Goal: Information Seeking & Learning: Learn about a topic

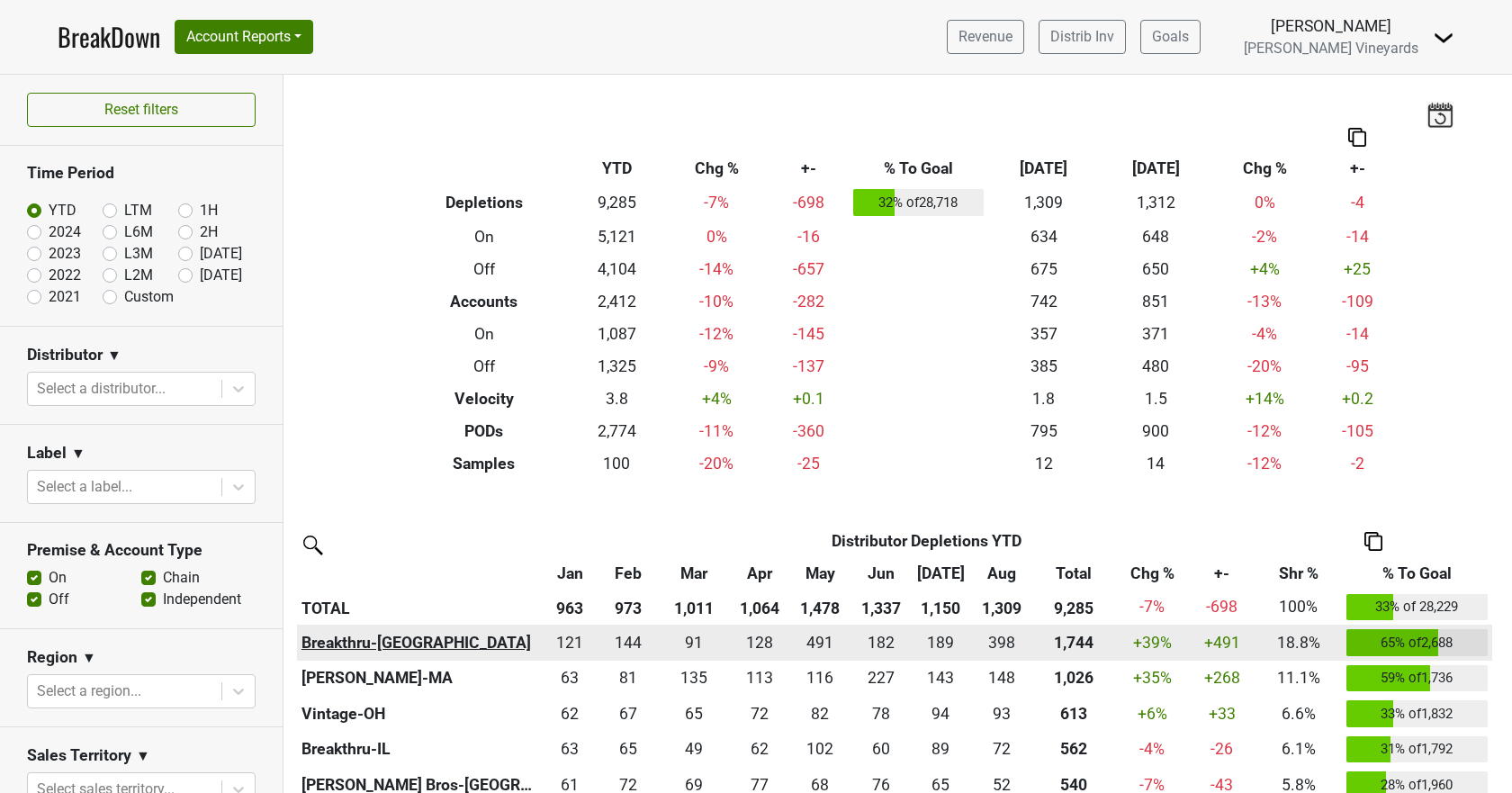
click at [393, 643] on th "Breakthru-CA" at bounding box center [420, 642] width 244 height 36
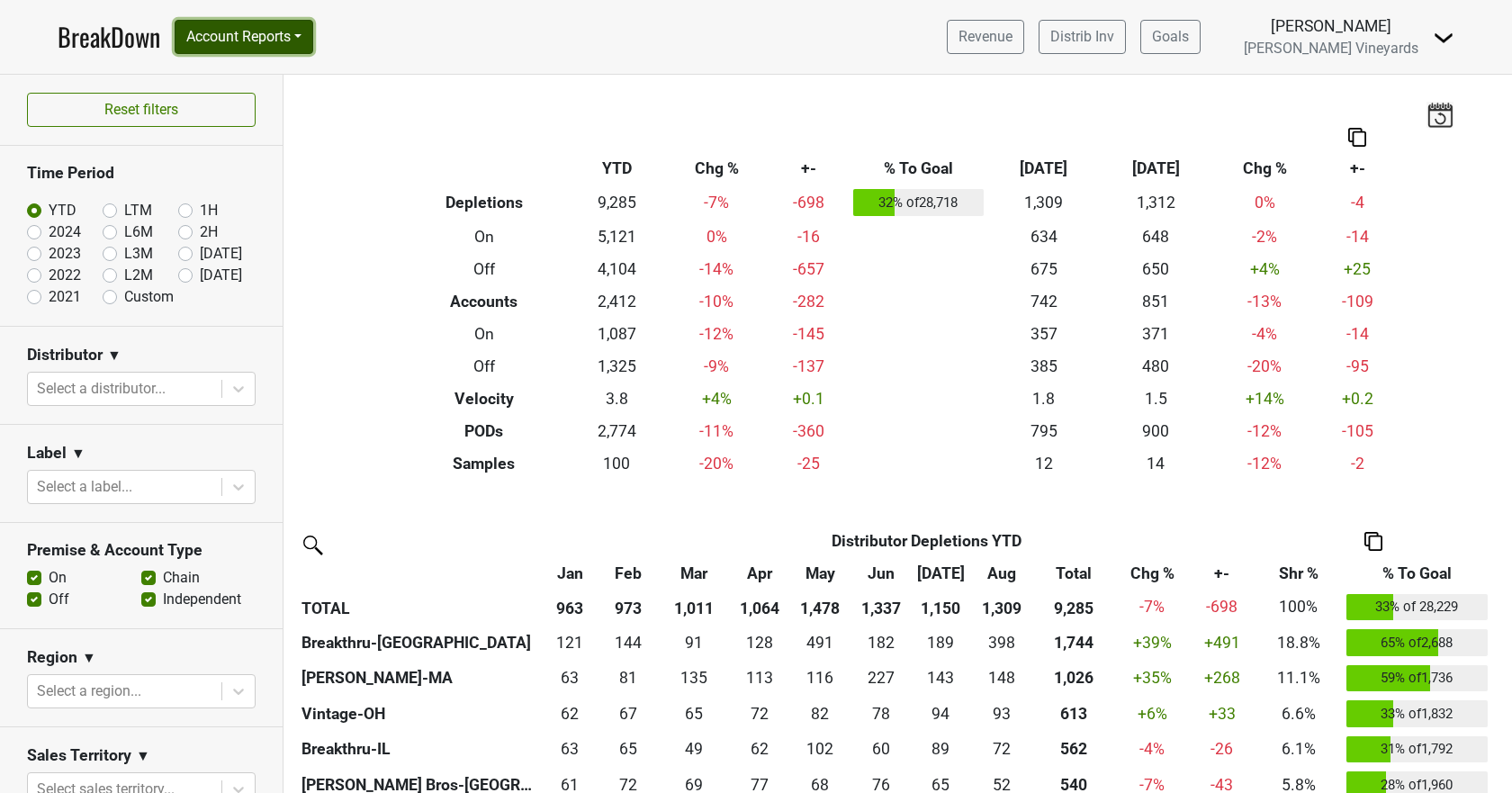
click at [230, 31] on button "Account Reports" at bounding box center [243, 37] width 139 height 34
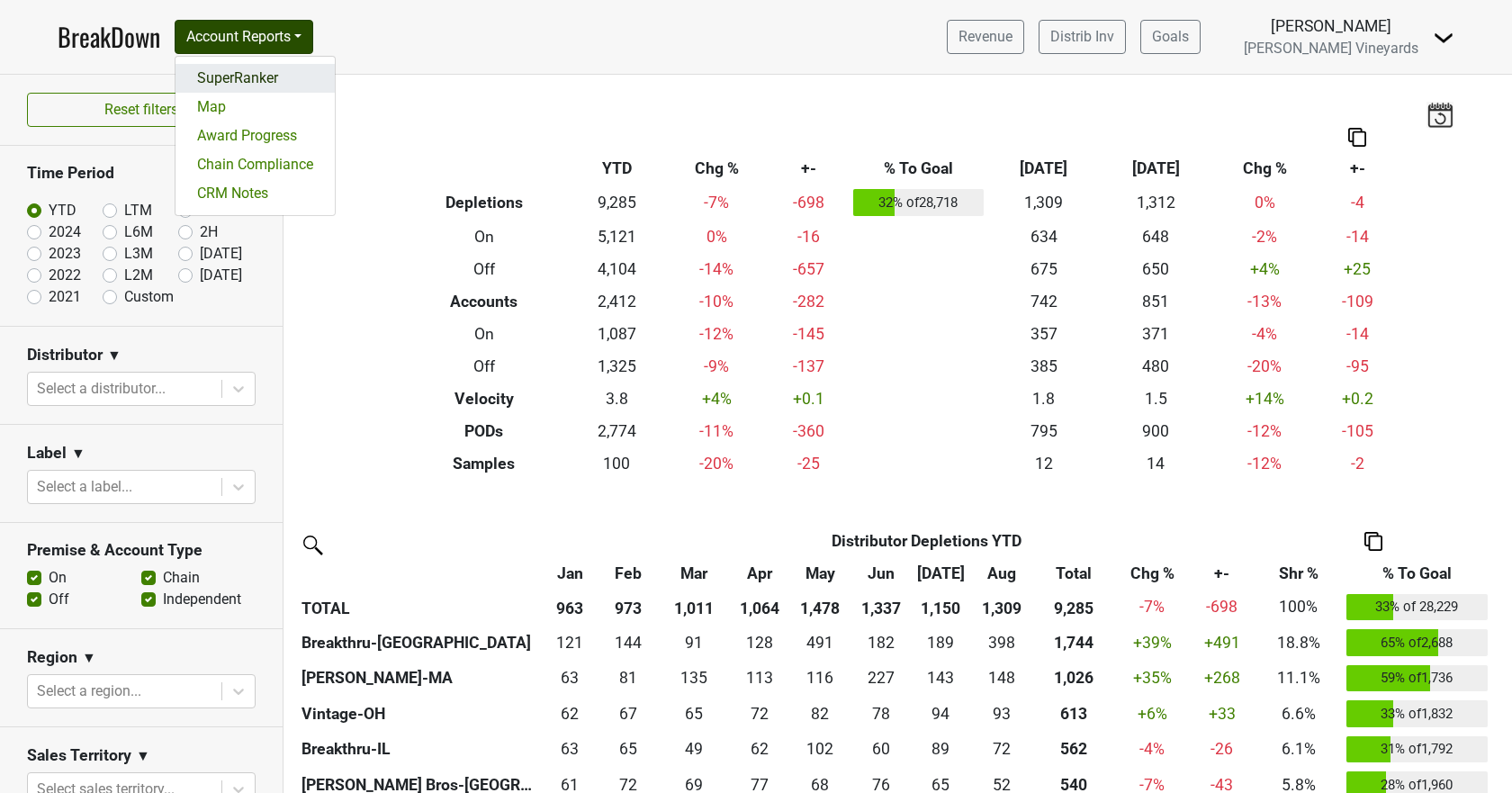
click at [235, 81] on link "SuperRanker" at bounding box center [255, 78] width 160 height 28
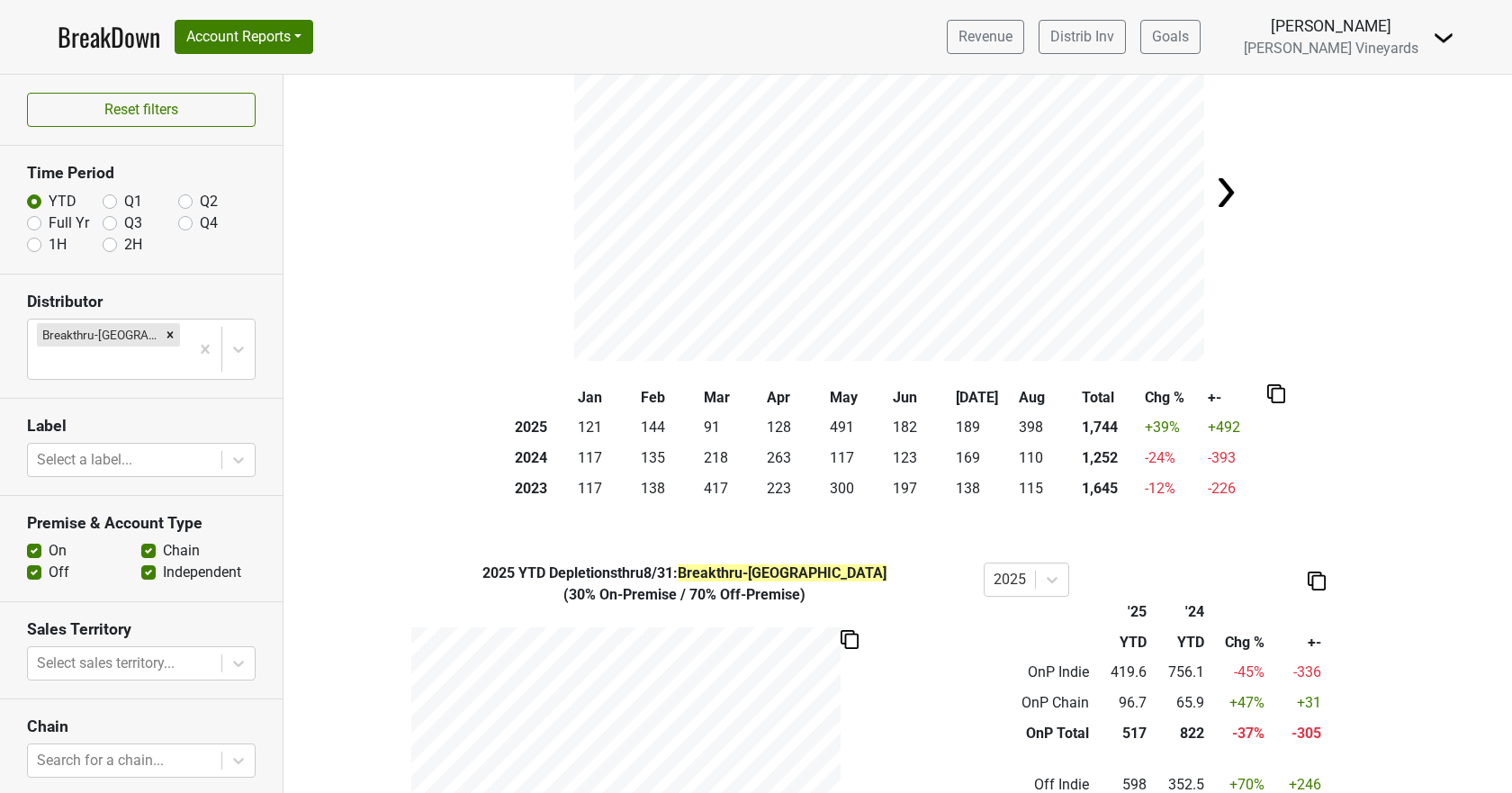
scroll to position [586, 0]
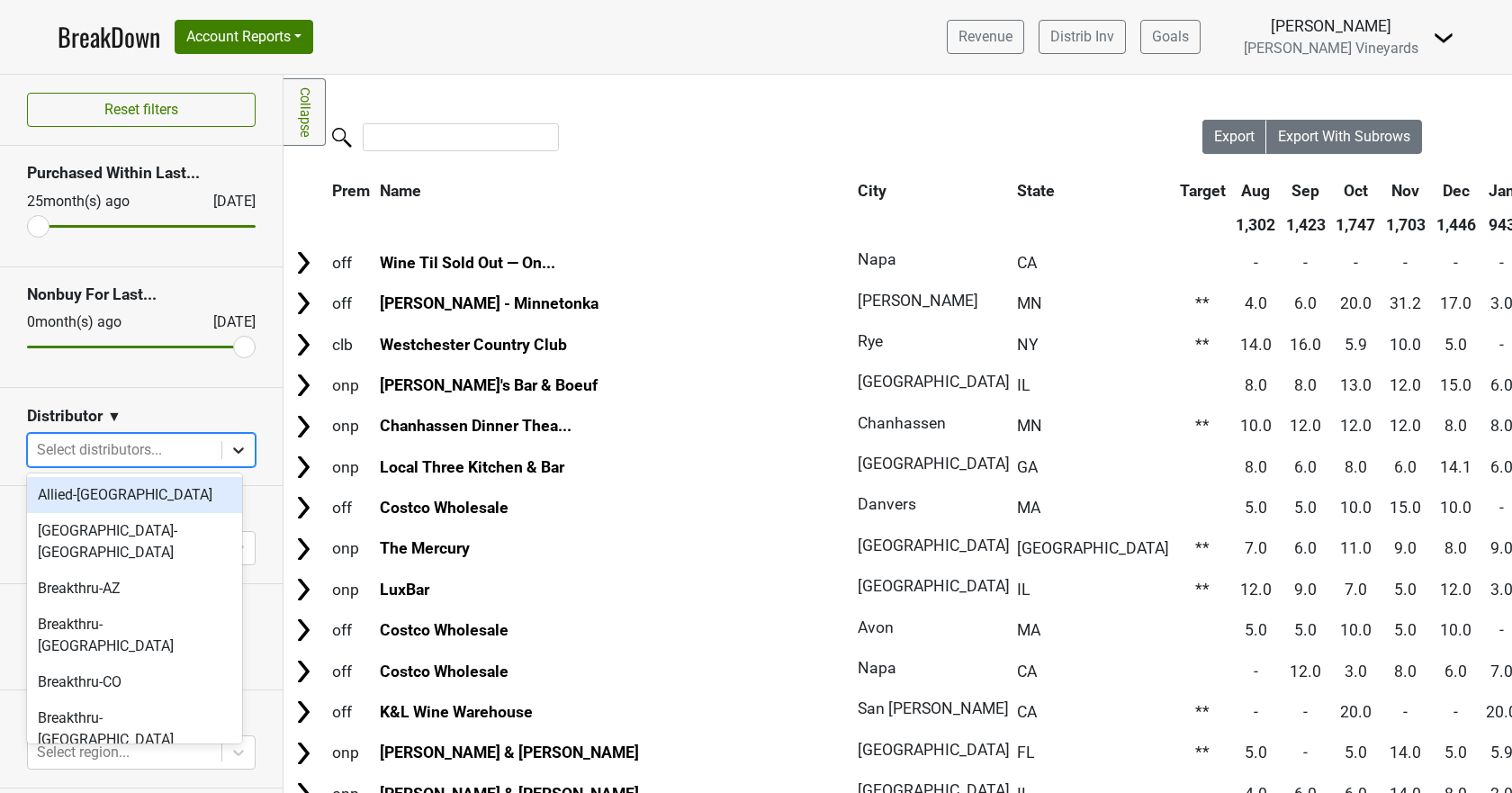
click at [230, 449] on icon at bounding box center [239, 450] width 18 height 18
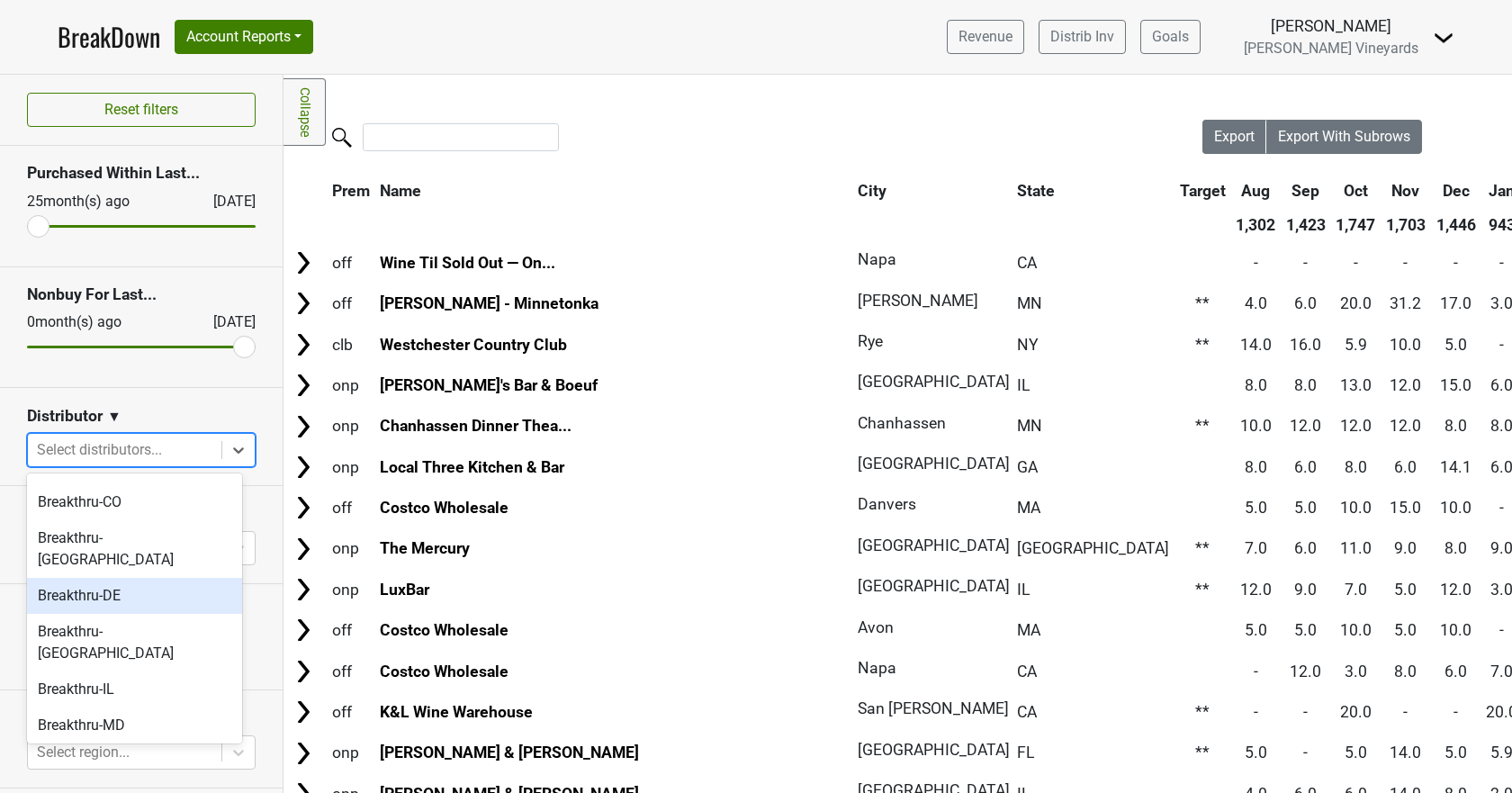
scroll to position [90, 0]
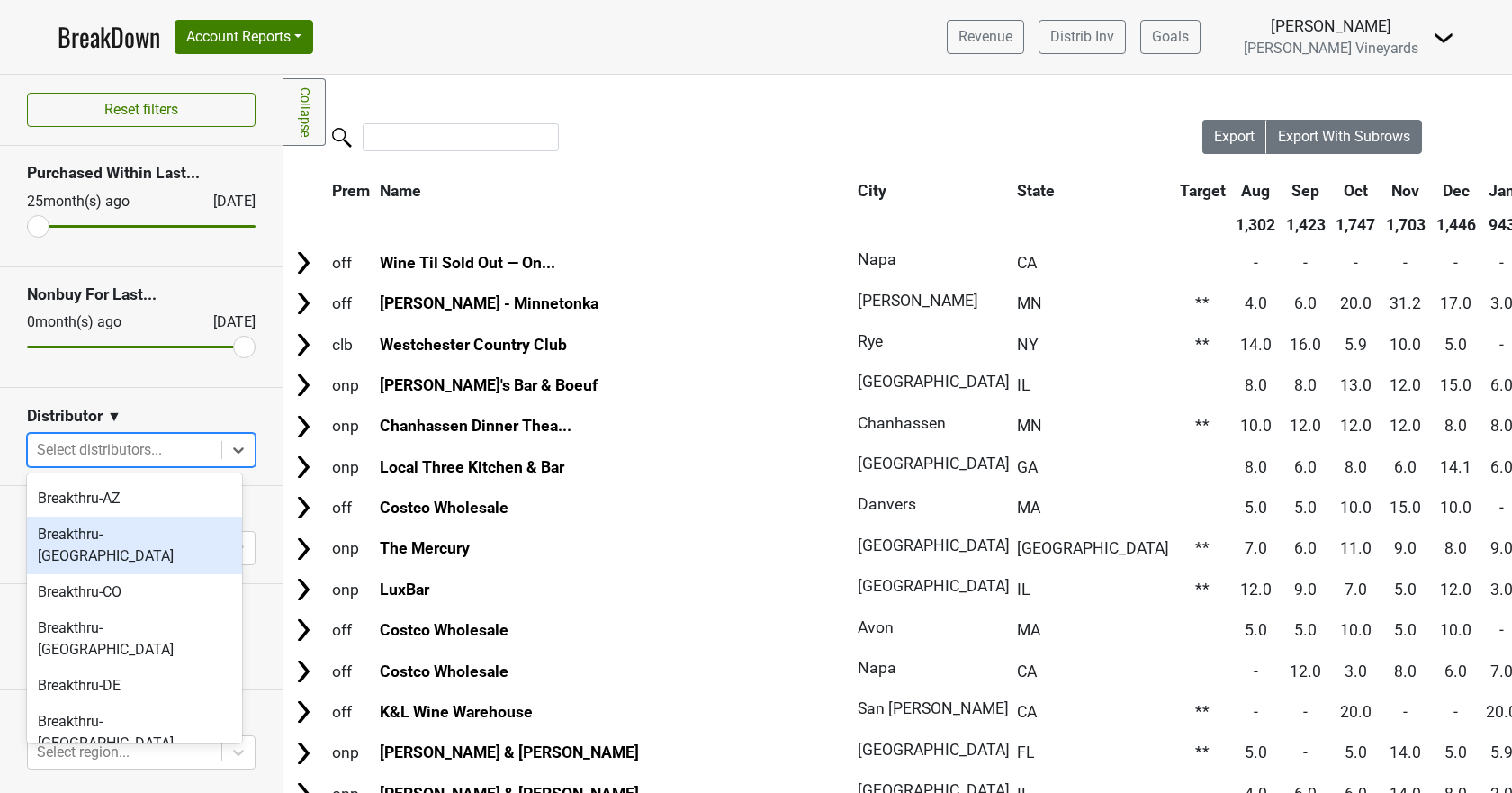
click at [160, 517] on div "Breakthru-CA" at bounding box center [134, 545] width 215 height 58
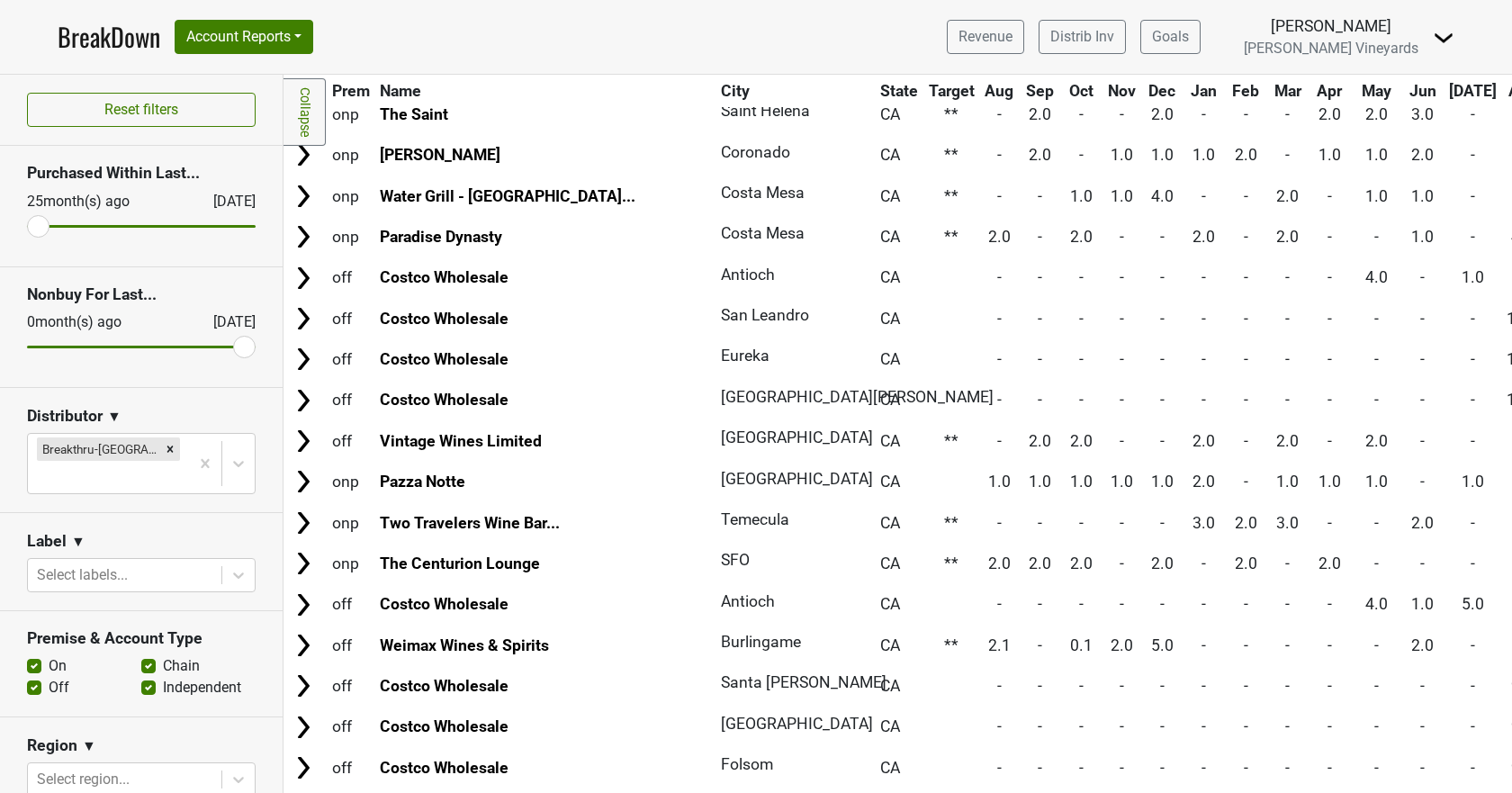
scroll to position [1530, 0]
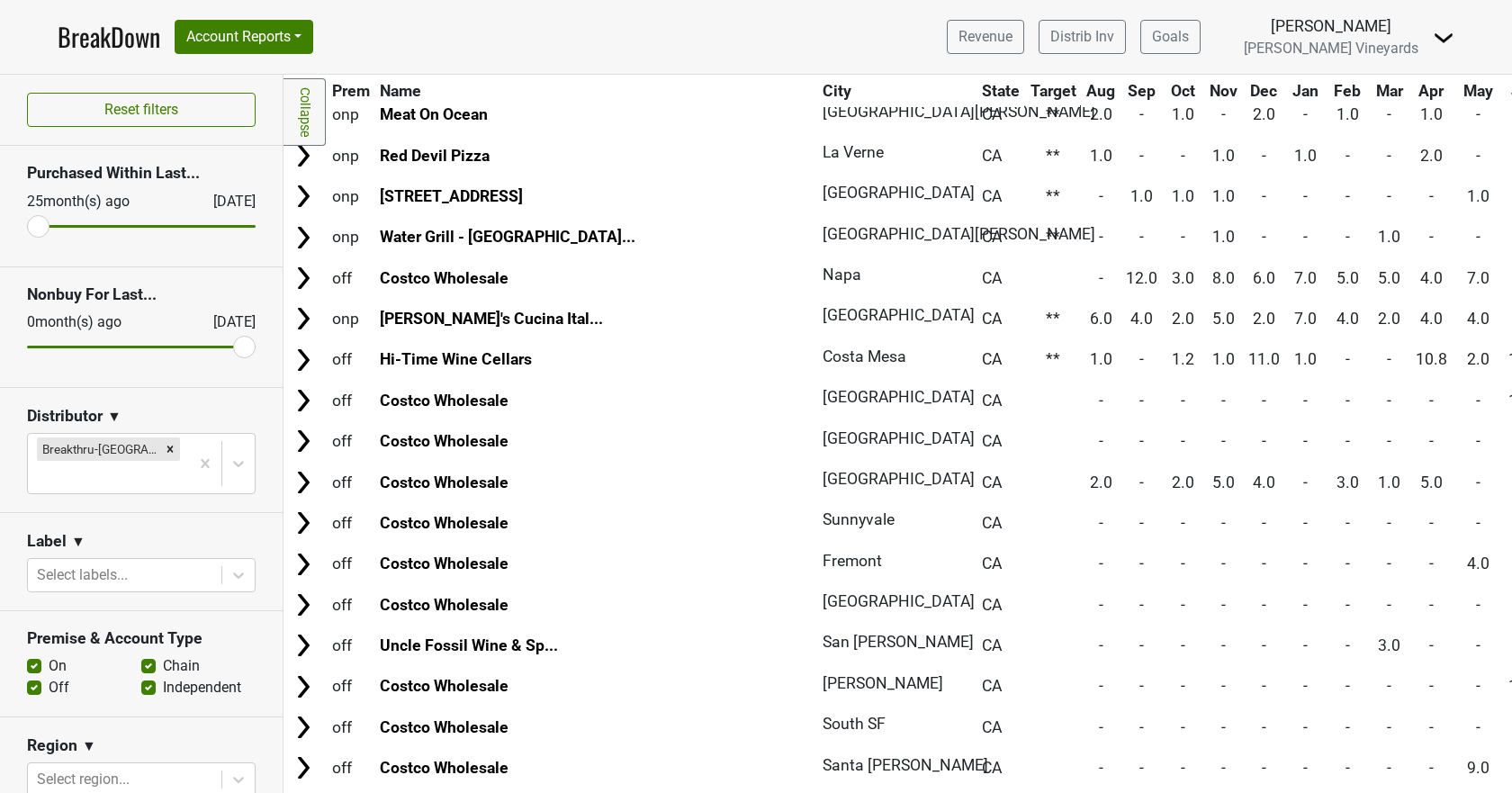
scroll to position [0, 0]
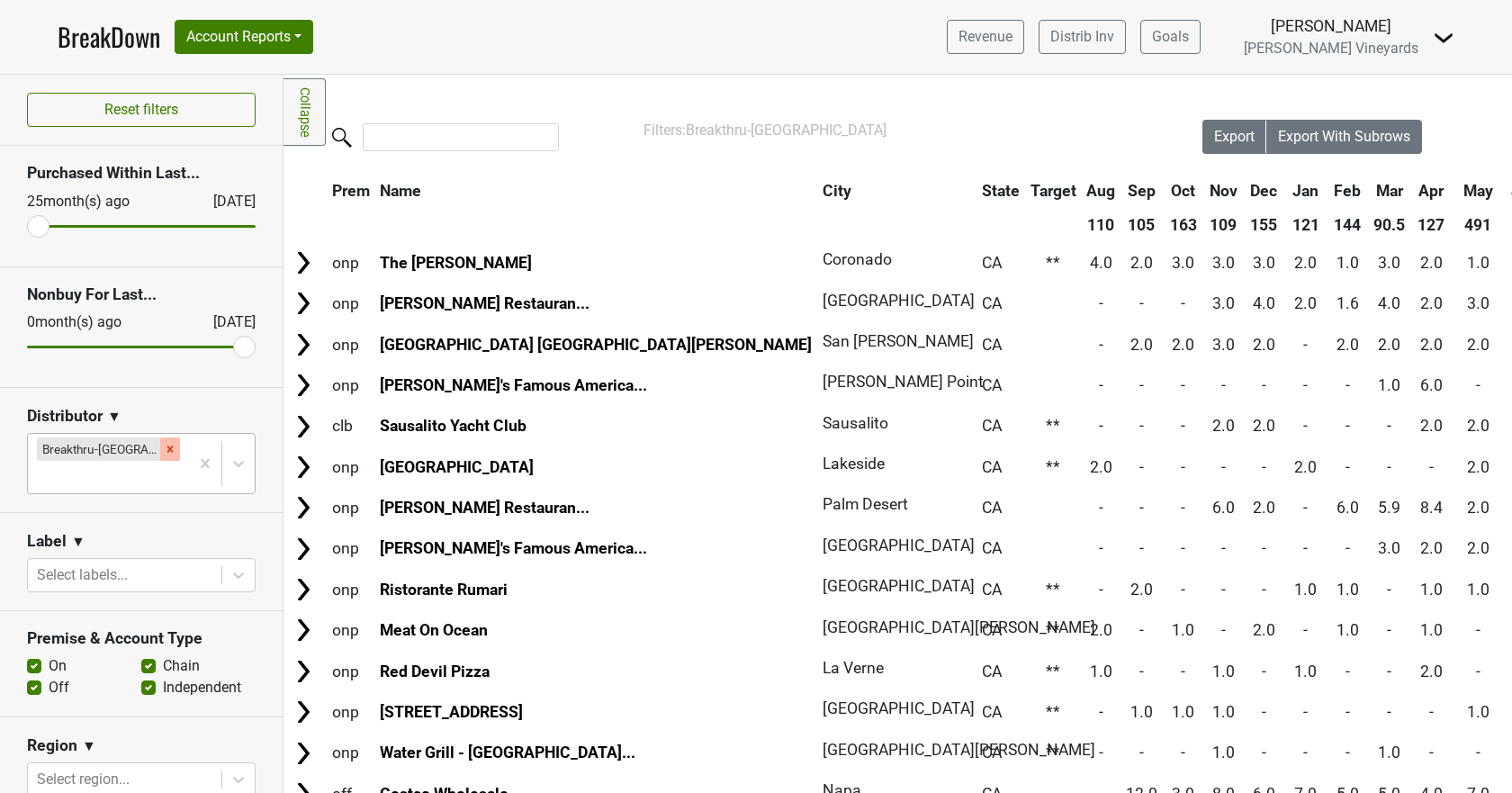
click at [163, 449] on icon "Remove Breakthru-CA" at bounding box center [170, 449] width 13 height 13
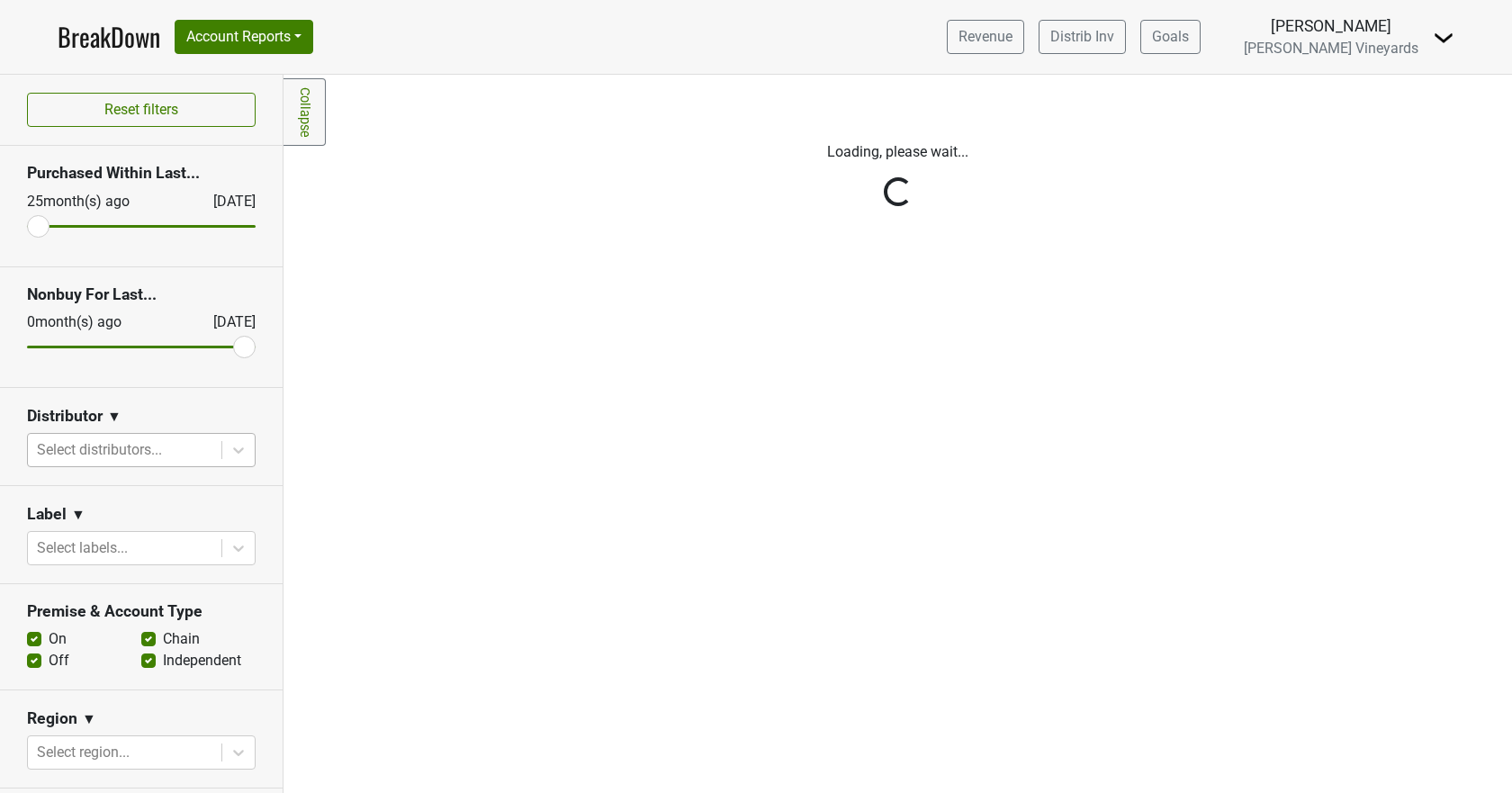
click at [230, 450] on div "Reset filters Purchased Within Last... 25 month(s) ago Sep '25 Nonbuy For Last.…" at bounding box center [141, 433] width 284 height 719
click at [157, 449] on div "Reset filters Purchased Within Last... 25 month(s) ago Sep '25 Nonbuy For Last.…" at bounding box center [141, 433] width 284 height 719
click at [225, 454] on div "Reset filters Purchased Within Last... 25 month(s) ago Sep '25 Nonbuy For Last.…" at bounding box center [141, 433] width 284 height 719
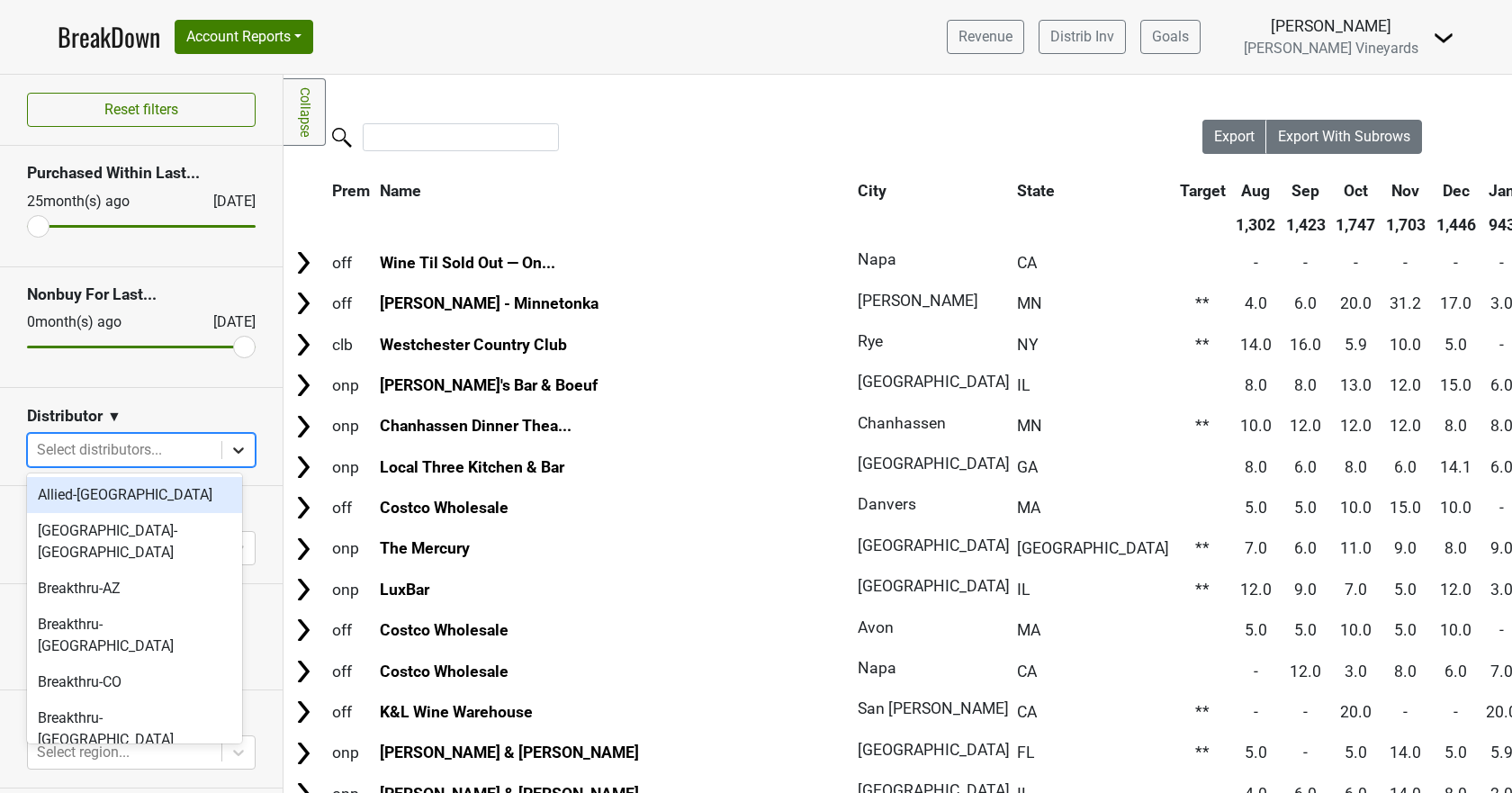
click at [230, 446] on icon at bounding box center [239, 450] width 18 height 18
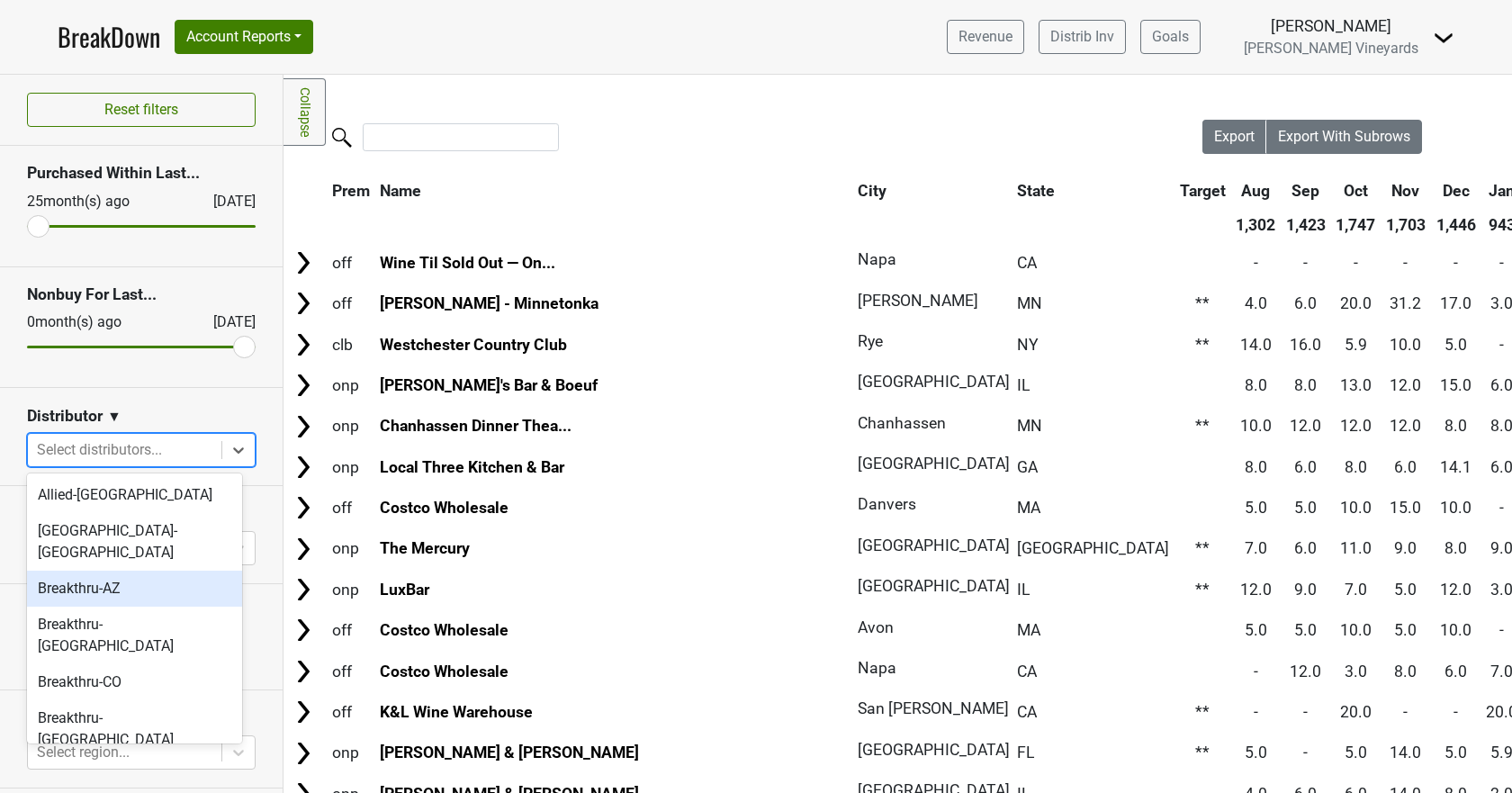
click at [155, 571] on div "Breakthru-AZ" at bounding box center [134, 588] width 215 height 36
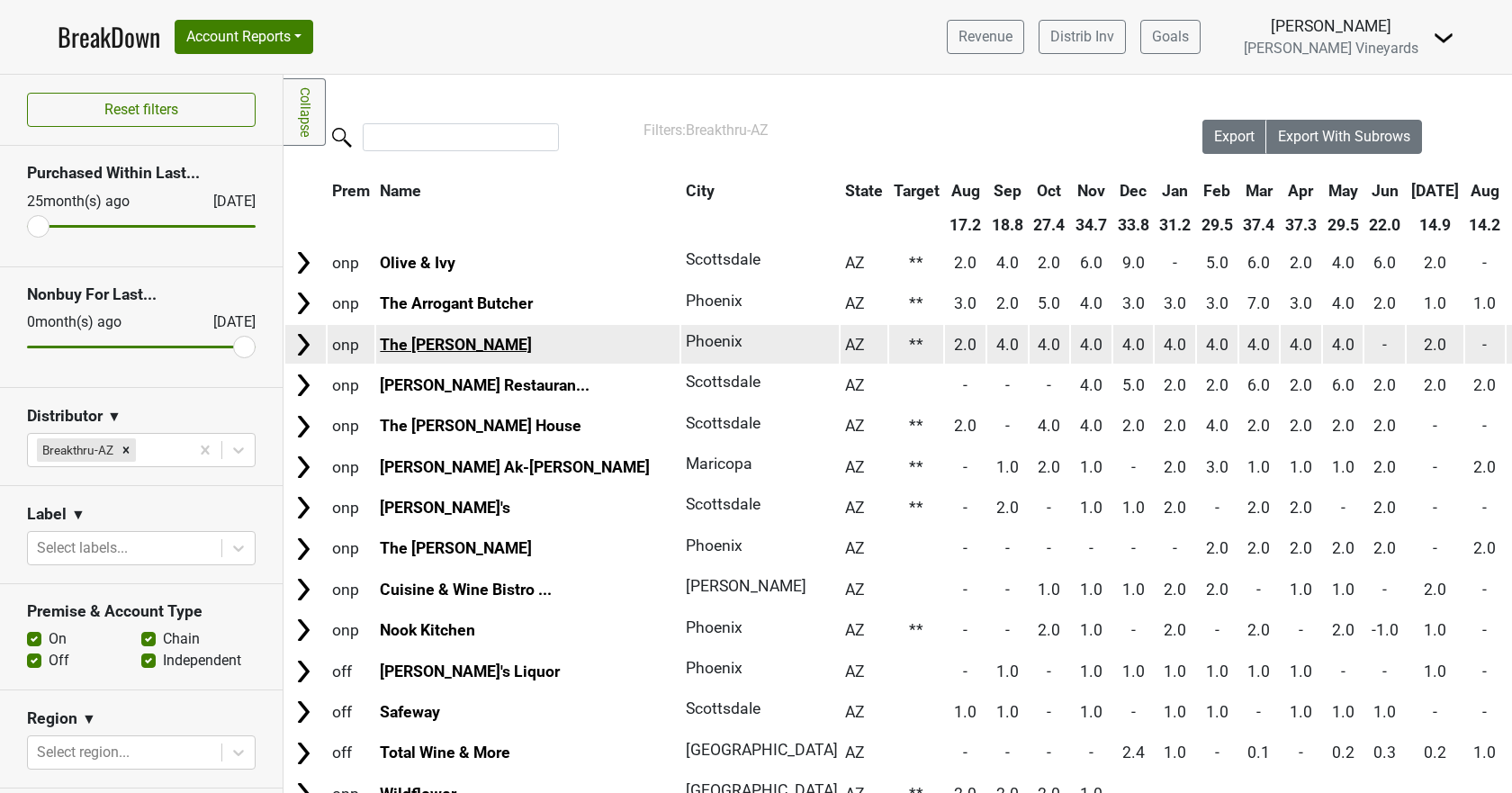
click at [423, 340] on link "The Henry" at bounding box center [456, 345] width 152 height 18
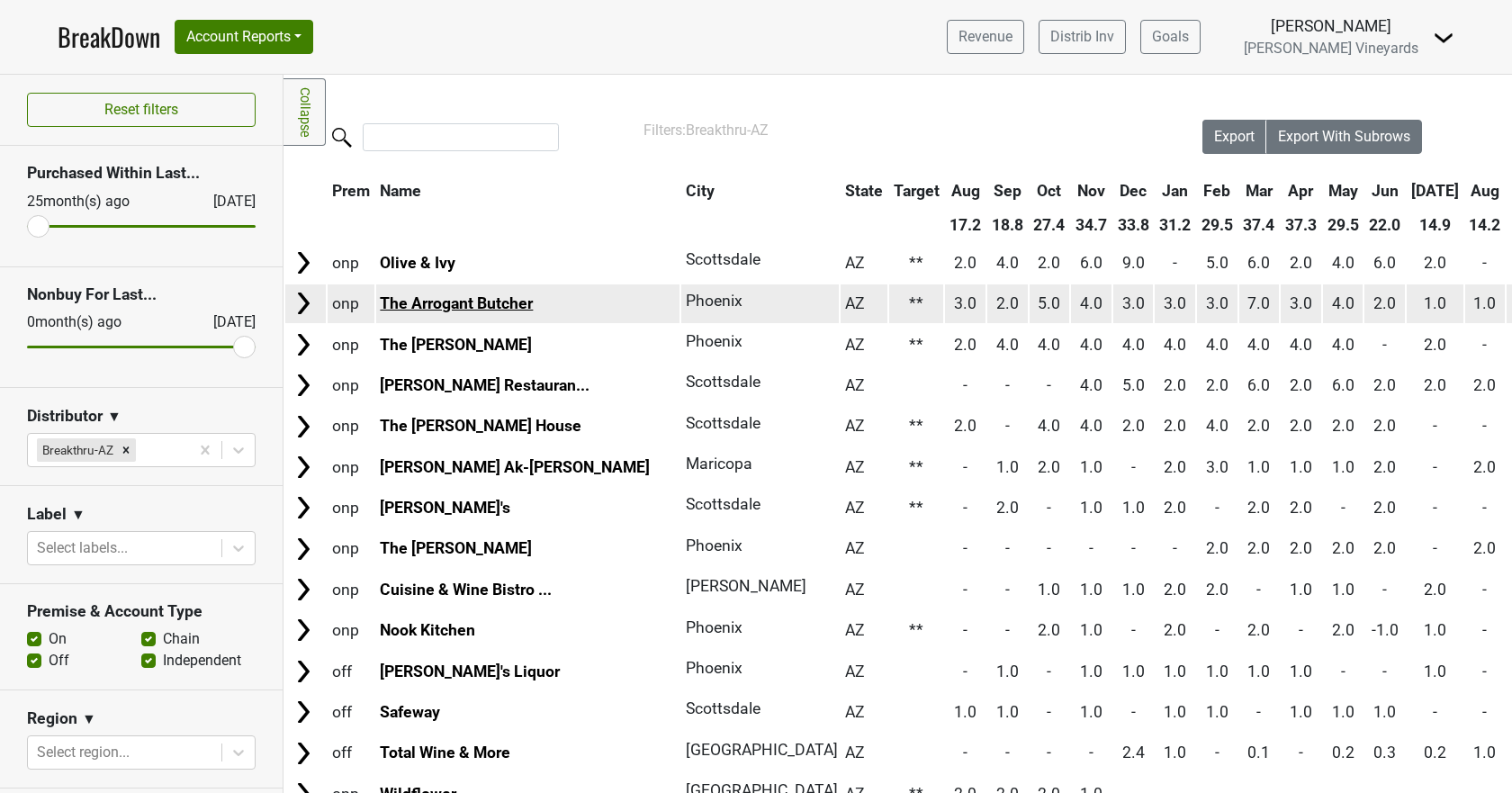
click at [441, 299] on link "The Arrogant Butcher" at bounding box center [456, 304] width 153 height 18
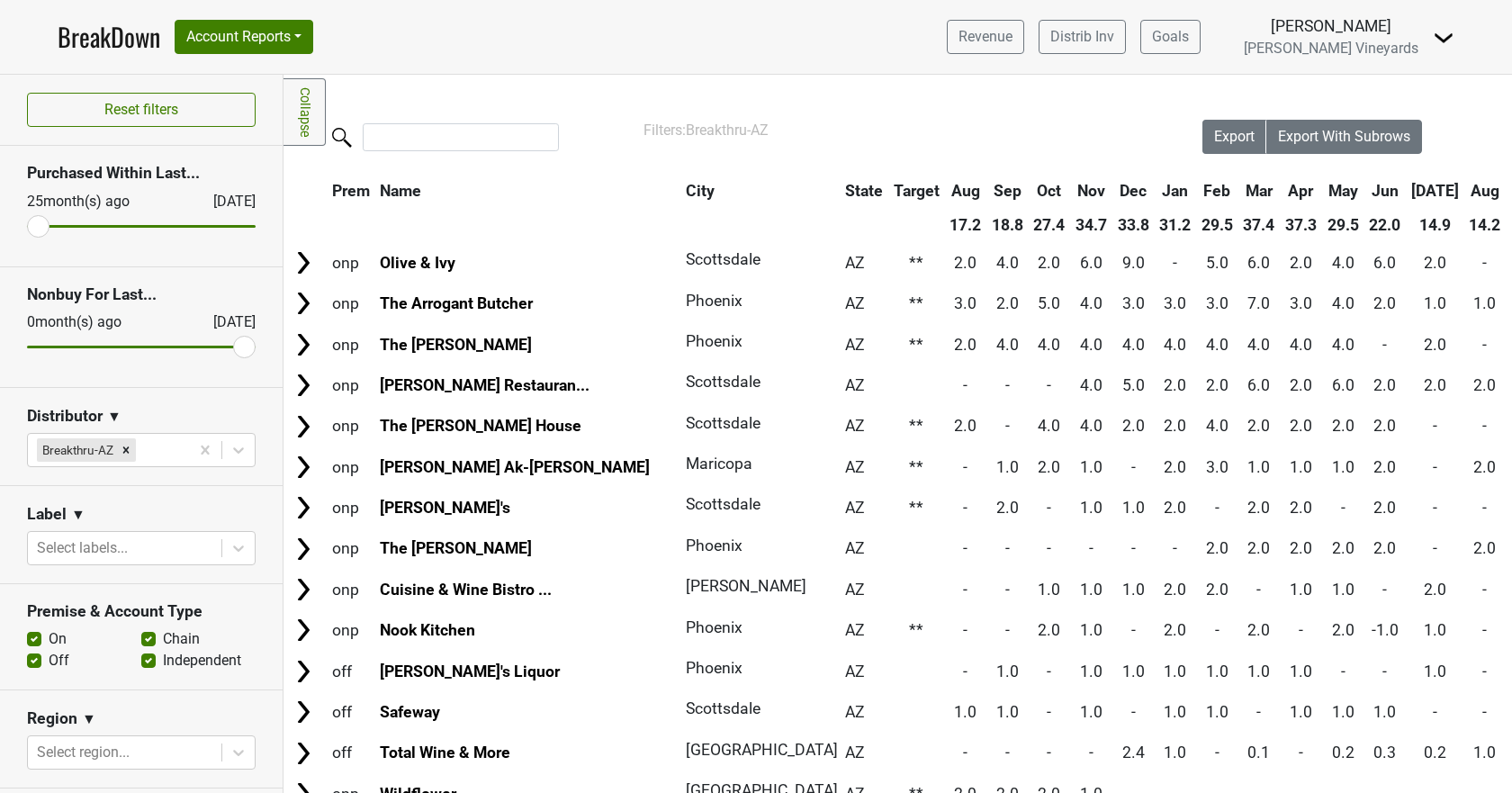
click at [1507, 189] on th "Sep" at bounding box center [1528, 190] width 40 height 32
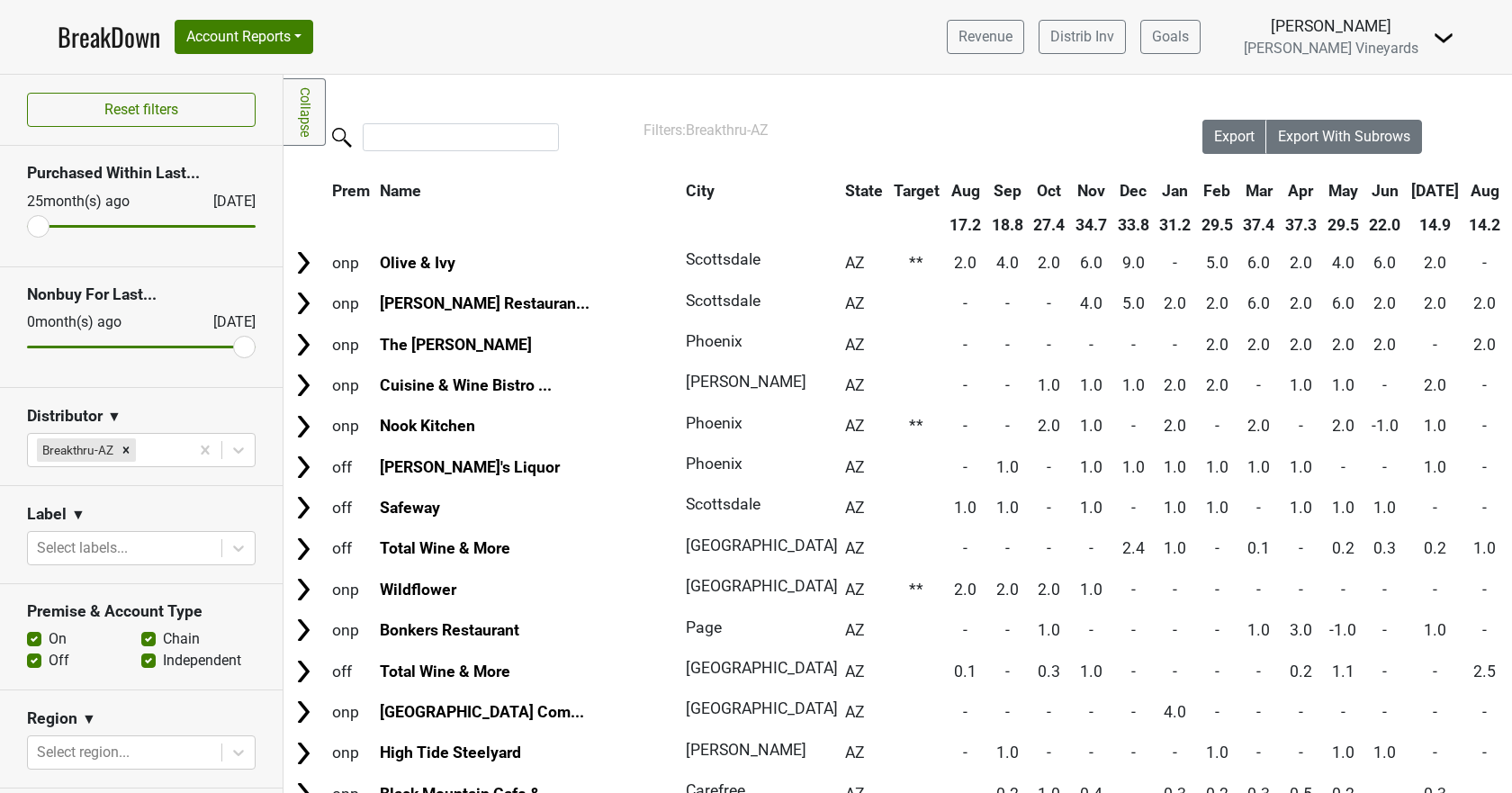
click at [1507, 189] on th "Sep" at bounding box center [1528, 190] width 40 height 32
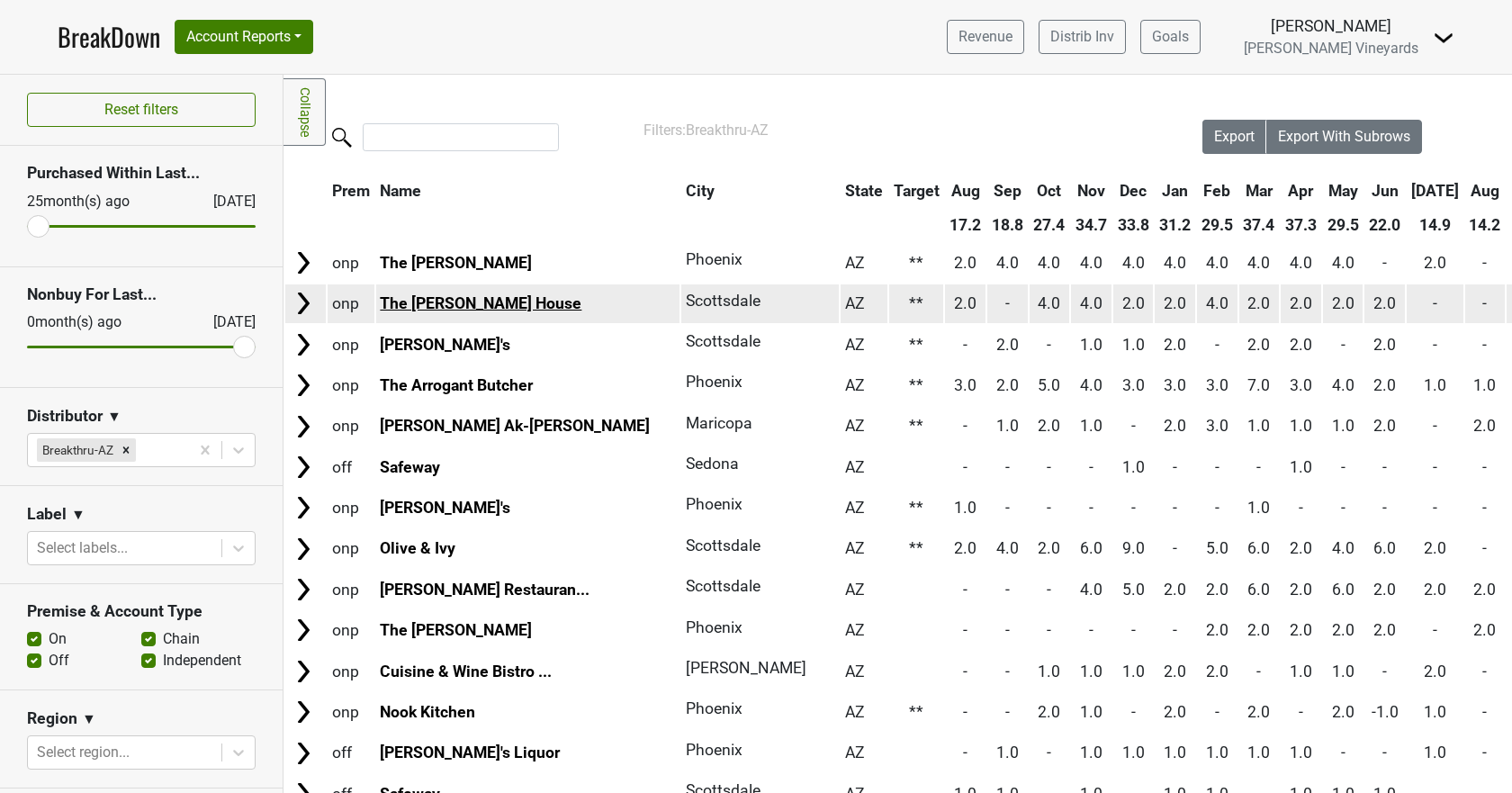
click at [430, 301] on link "The Greene House" at bounding box center [481, 304] width 202 height 18
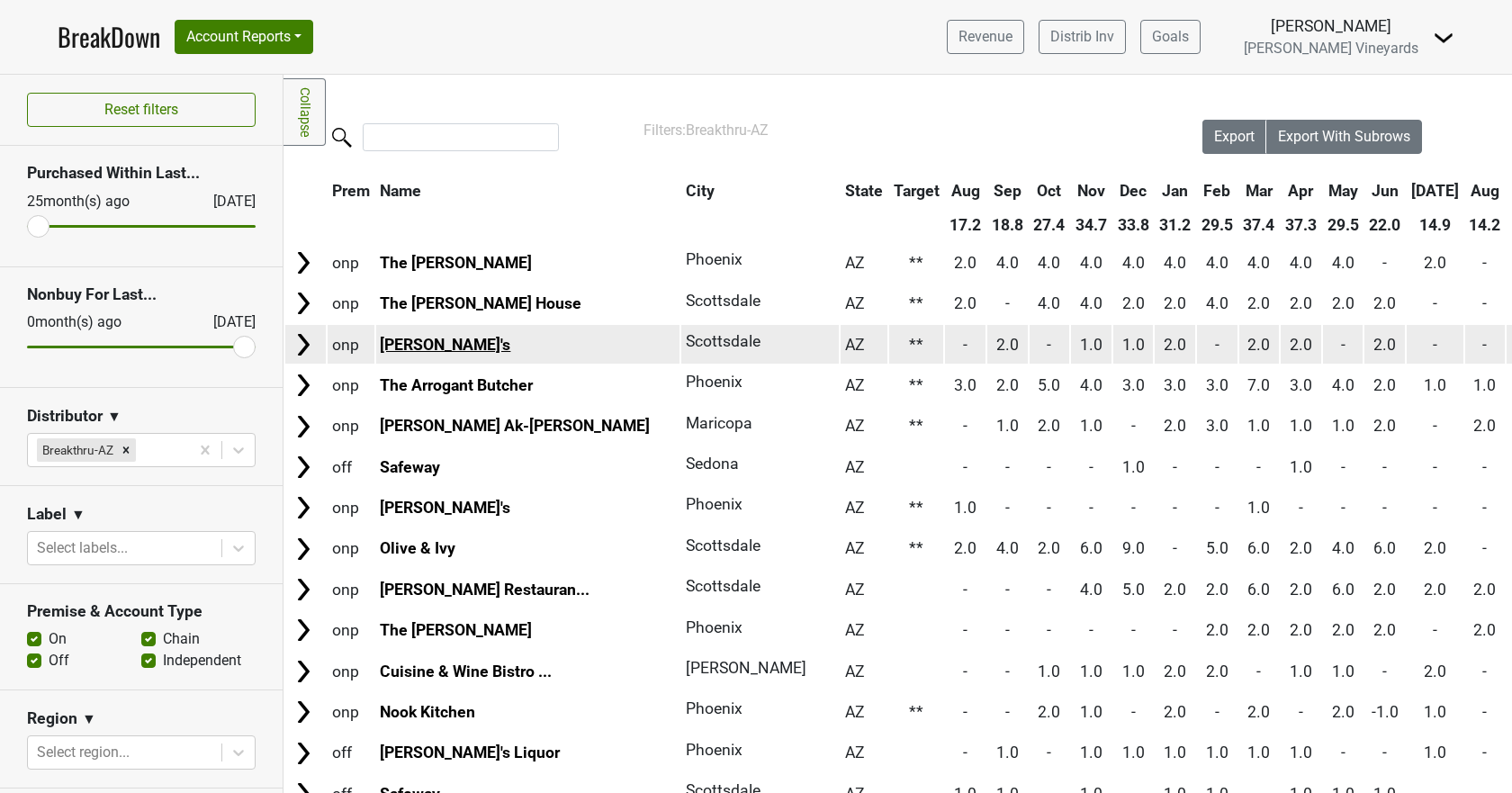
click at [398, 343] on link "[PERSON_NAME]'s" at bounding box center [445, 345] width 130 height 18
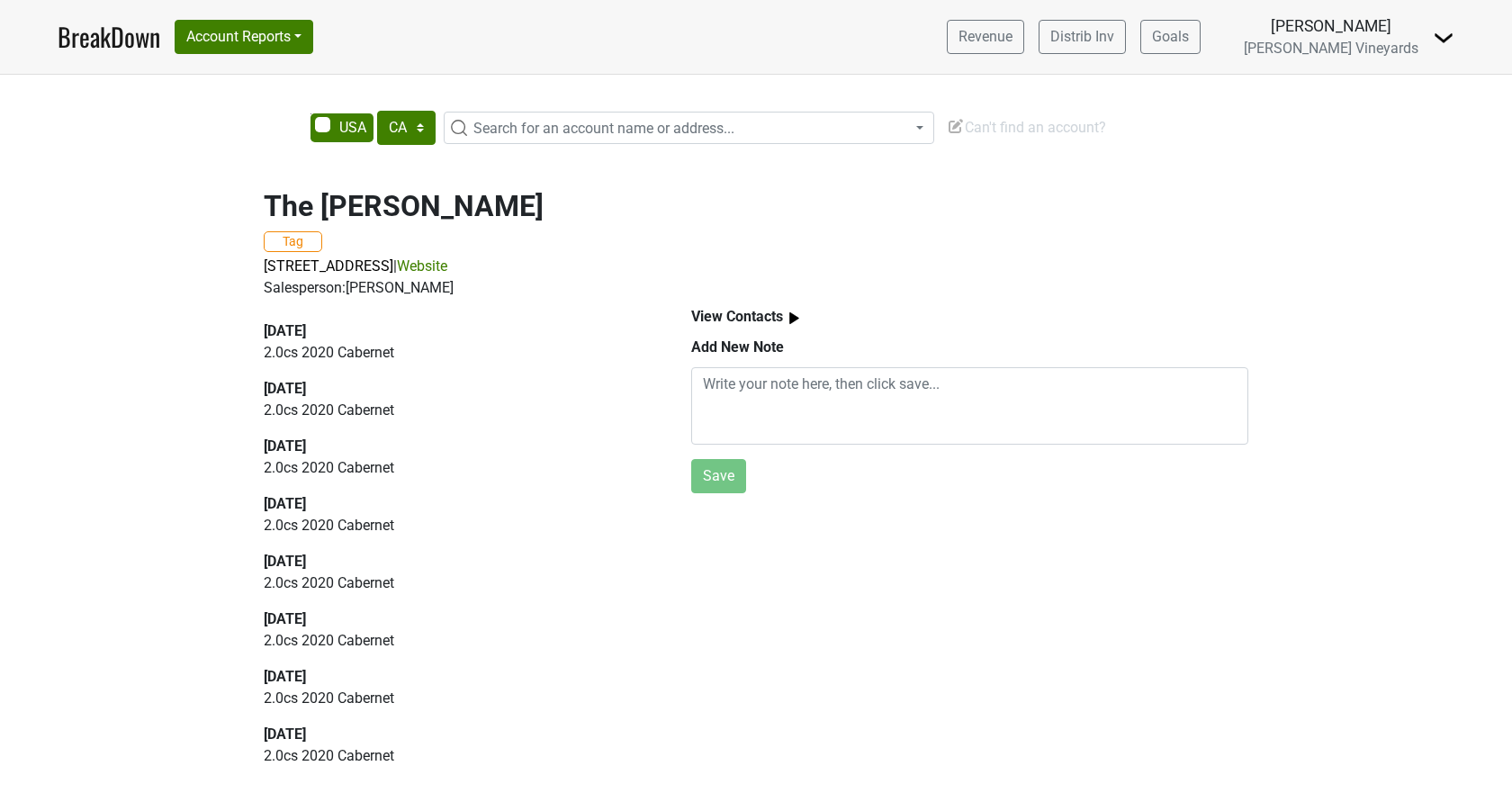
select select "CA"
click at [447, 268] on link "Website" at bounding box center [421, 265] width 50 height 17
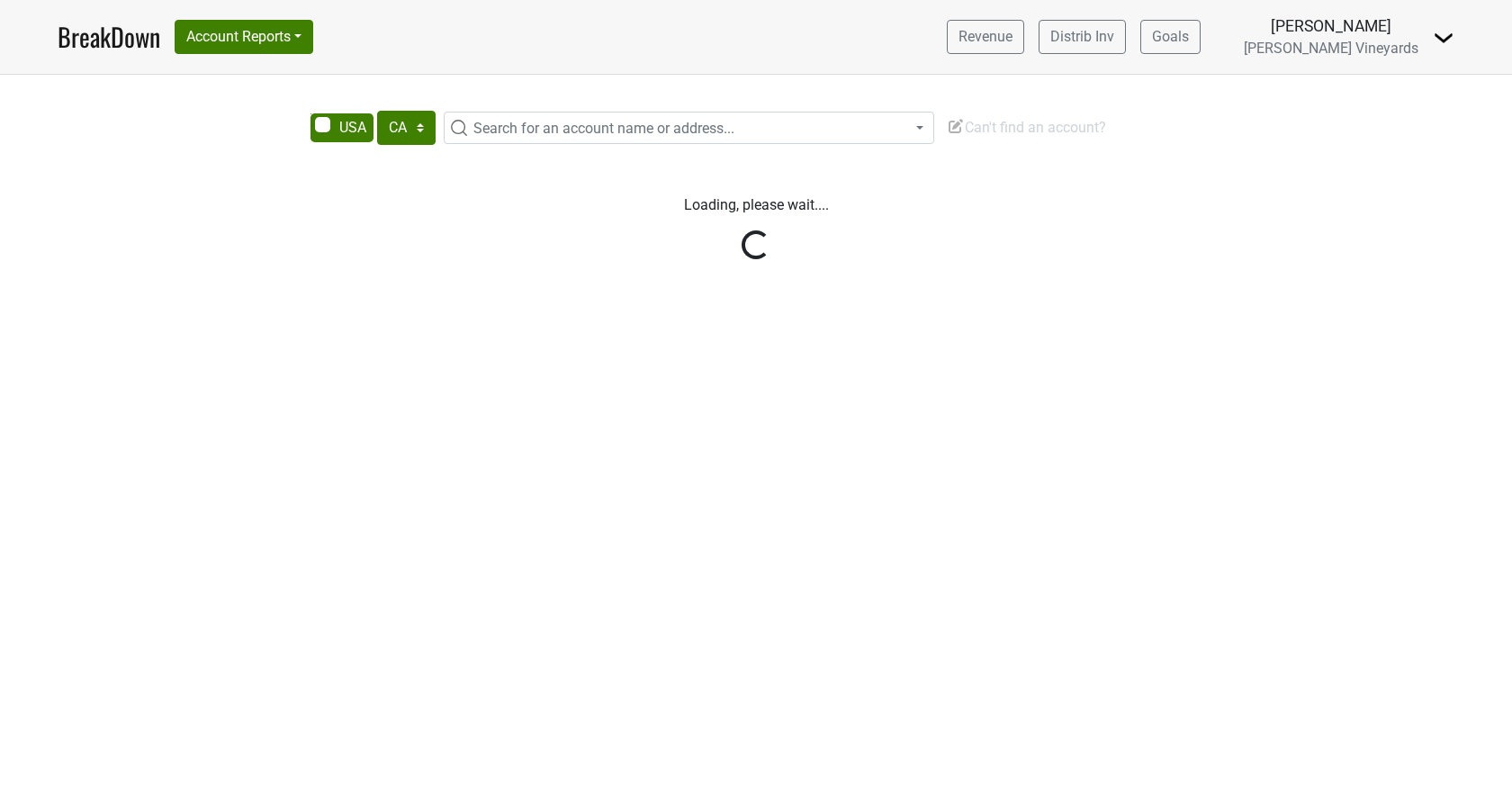
select select "CA"
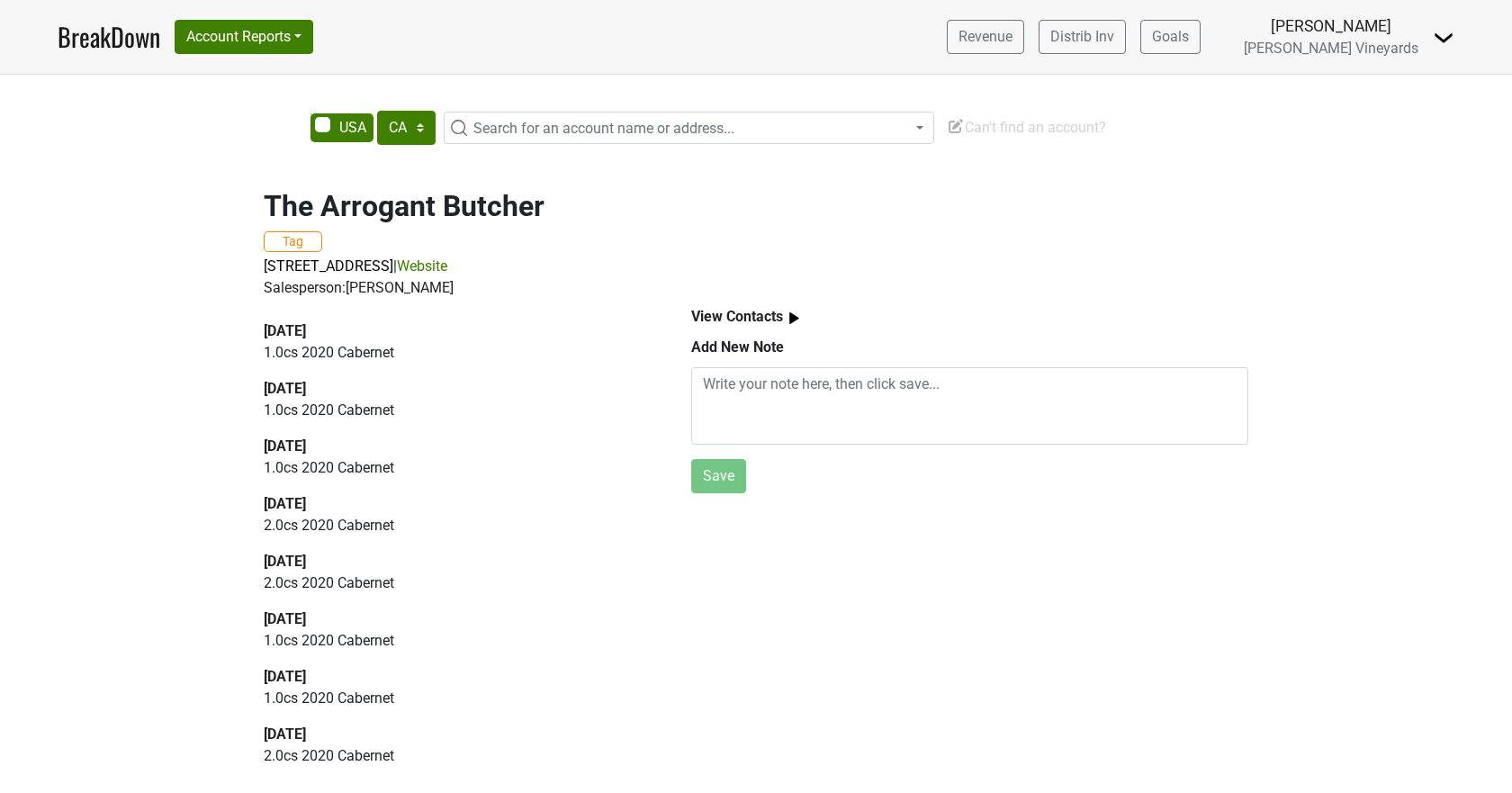
click at [447, 264] on link "Website" at bounding box center [421, 265] width 50 height 17
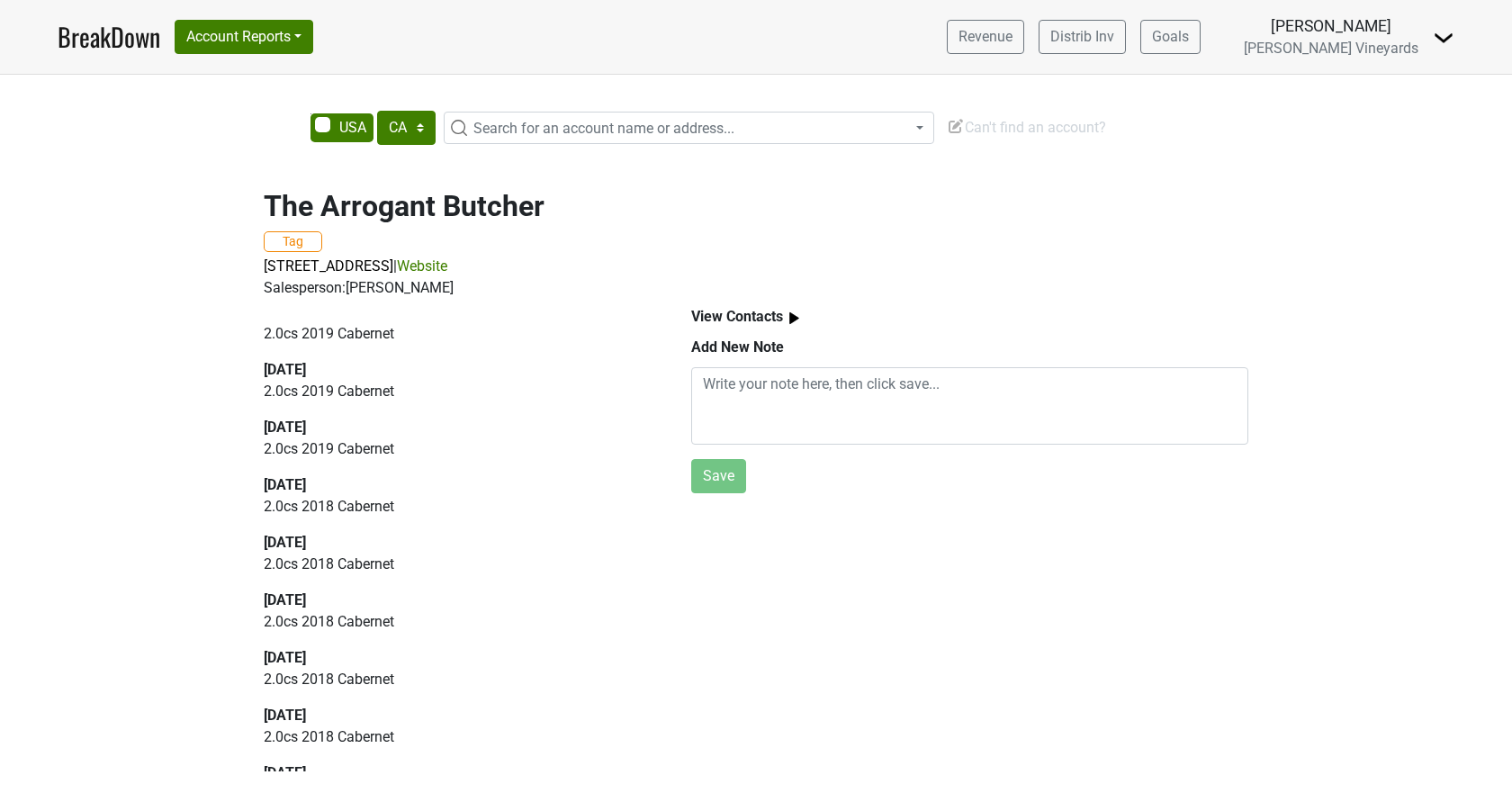
scroll to position [2511, 0]
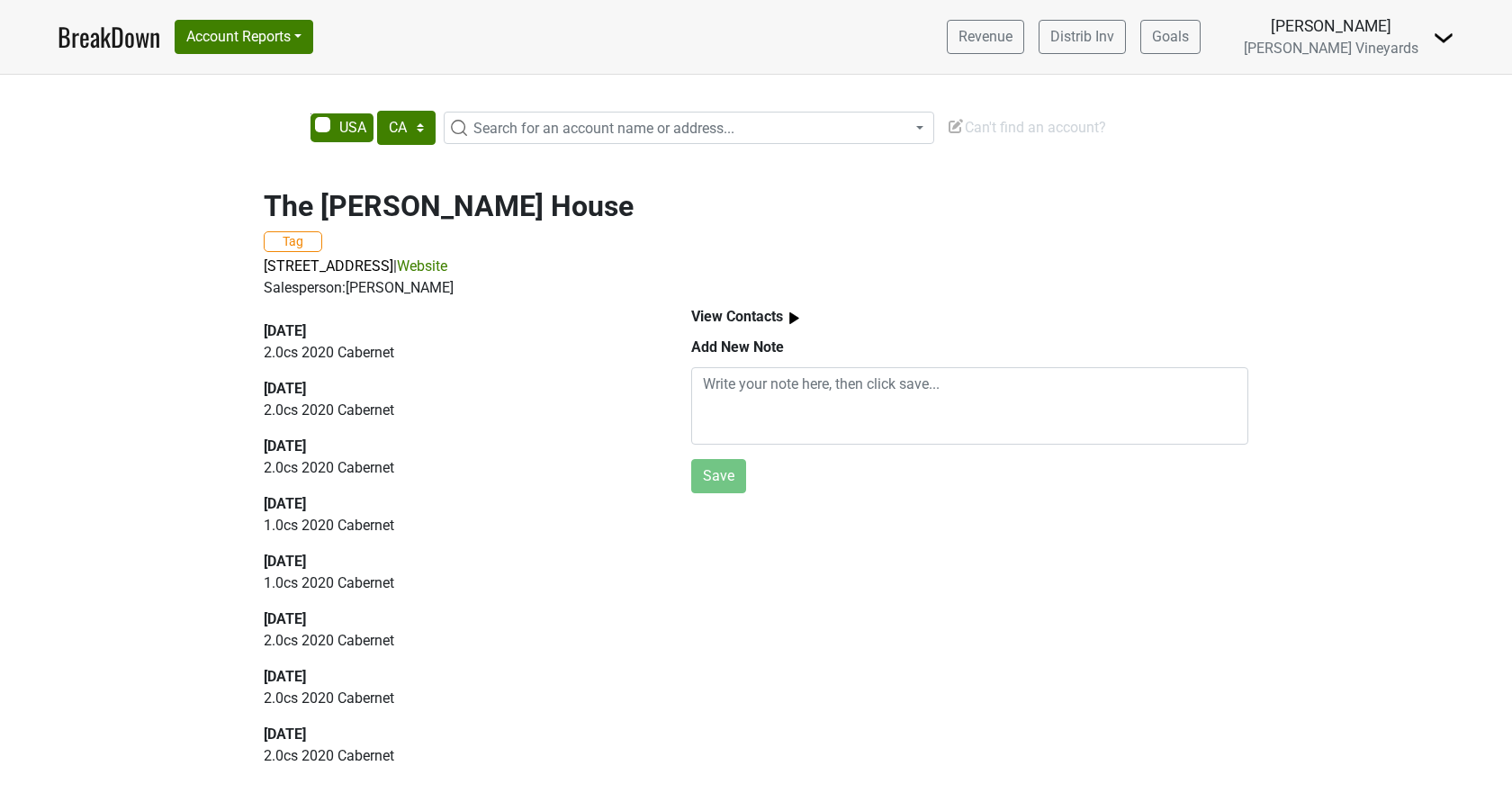
select select "CA"
click at [447, 262] on link "Website" at bounding box center [421, 265] width 50 height 17
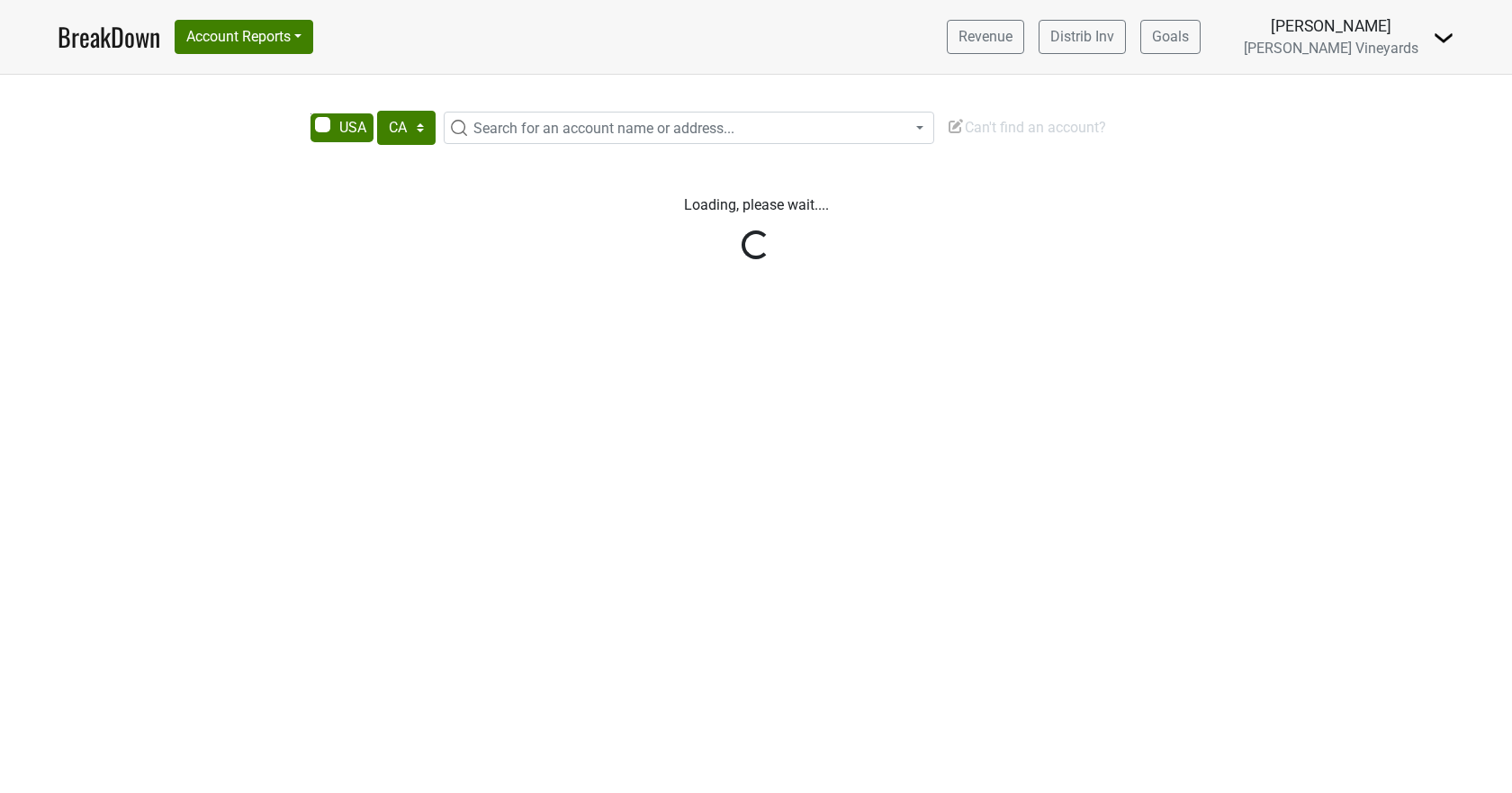
select select "CA"
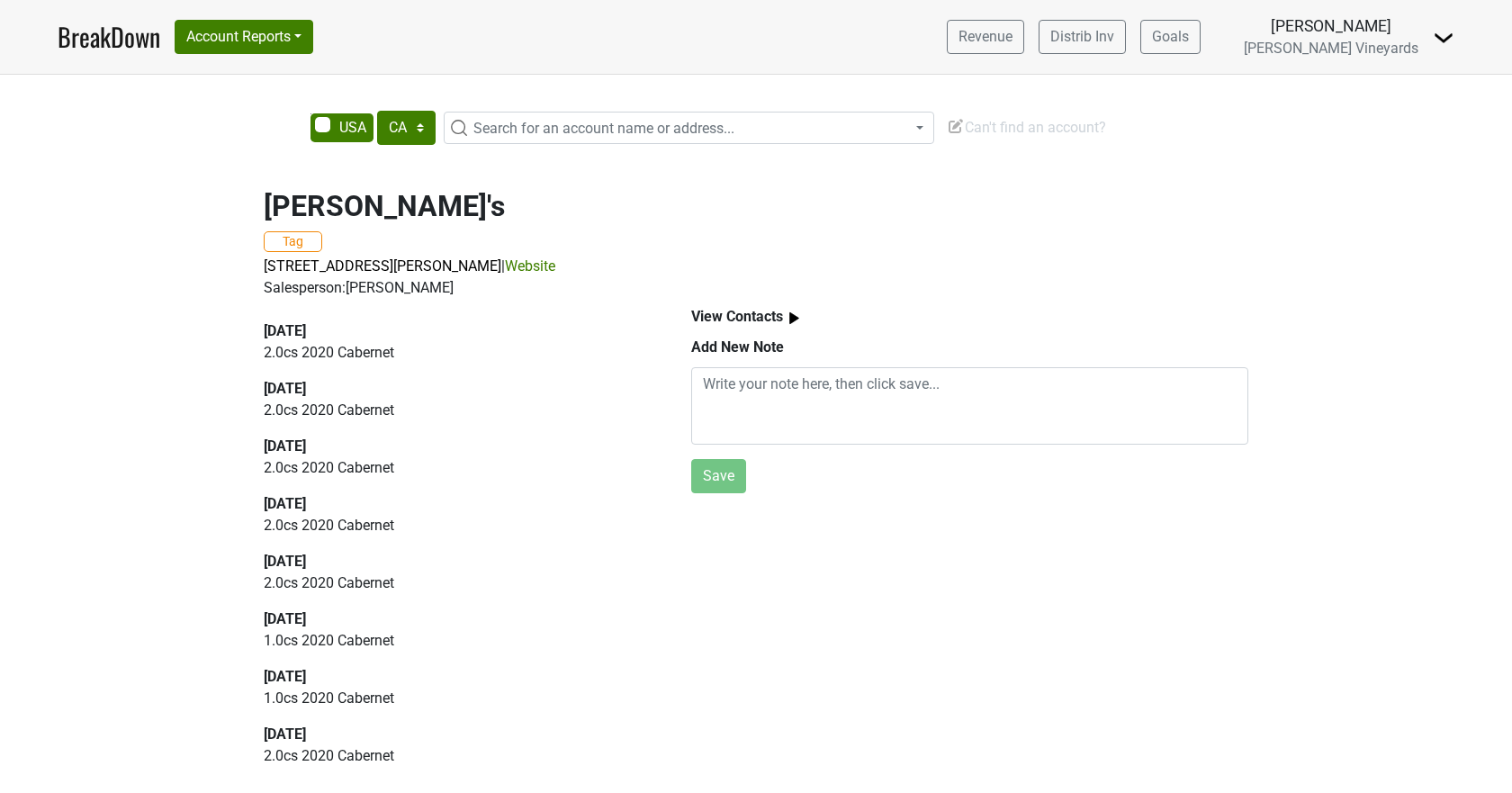
click at [555, 266] on link "Website" at bounding box center [530, 265] width 50 height 17
